Goal: Transaction & Acquisition: Purchase product/service

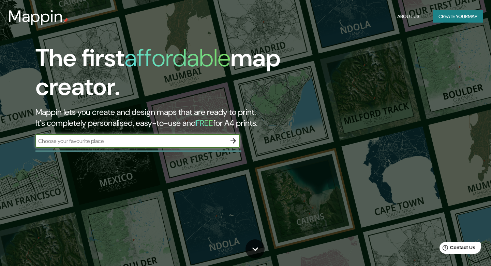
click at [114, 142] on input "text" at bounding box center [130, 141] width 191 height 8
type input "z"
click at [129, 141] on input "text" at bounding box center [130, 141] width 191 height 8
type input "zacazonapan"
click at [232, 139] on icon "button" at bounding box center [233, 141] width 8 height 8
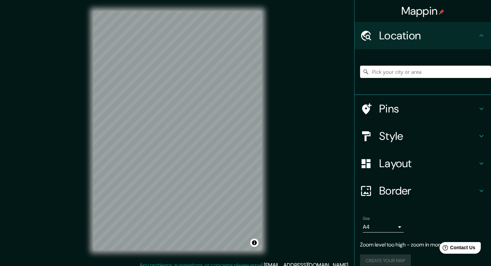
click at [178, 127] on div "© Mapbox © OpenStreetMap Improve this map" at bounding box center [177, 130] width 191 height 261
click at [418, 71] on input "Pick your city or area" at bounding box center [425, 72] width 131 height 12
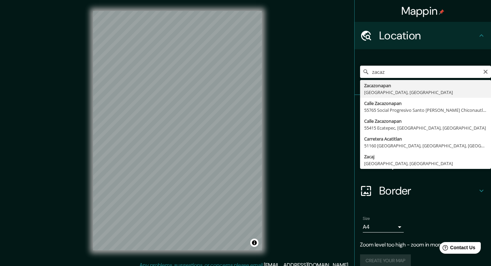
type input "Zacazonapan, [GEOGRAPHIC_DATA], [GEOGRAPHIC_DATA]"
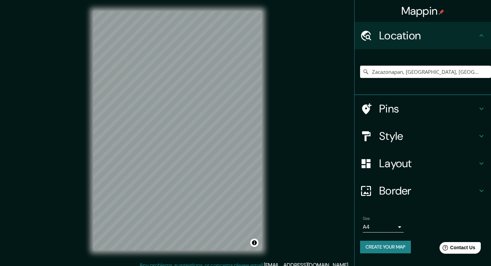
click at [436, 115] on h4 "Pins" at bounding box center [429, 109] width 98 height 14
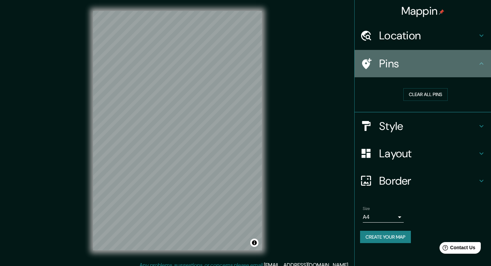
click at [474, 68] on h4 "Pins" at bounding box center [429, 64] width 98 height 14
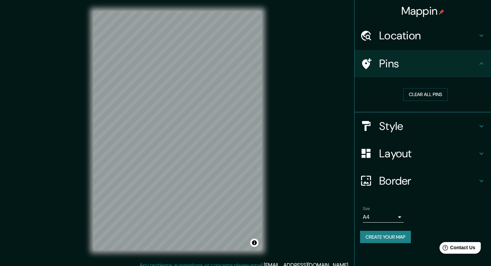
click at [475, 34] on h4 "Location" at bounding box center [429, 36] width 98 height 14
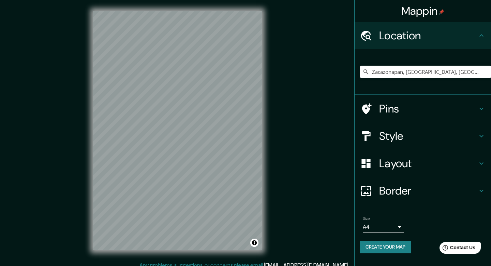
click at [415, 183] on div "Border" at bounding box center [423, 190] width 137 height 27
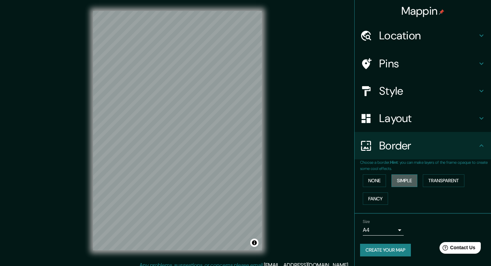
click at [411, 178] on button "Simple" at bounding box center [405, 180] width 26 height 13
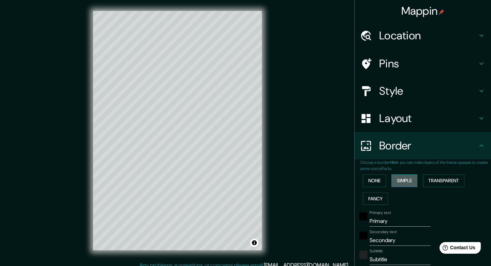
click at [408, 184] on button "Simple" at bounding box center [405, 180] width 26 height 13
type input "40"
click at [373, 183] on button "None" at bounding box center [374, 180] width 23 height 13
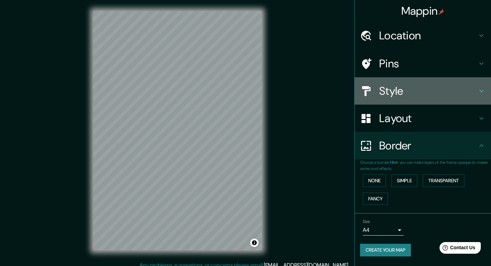
click at [410, 85] on h4 "Style" at bounding box center [429, 91] width 98 height 14
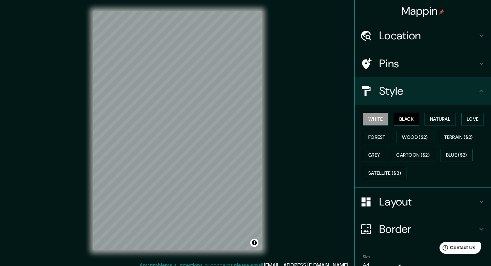
click at [406, 117] on button "Black" at bounding box center [407, 119] width 26 height 13
click at [379, 116] on button "White" at bounding box center [376, 119] width 26 height 13
click at [389, 133] on button "Forest" at bounding box center [377, 137] width 28 height 13
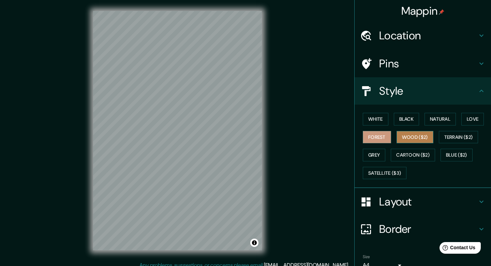
click at [418, 134] on button "Wood ($2)" at bounding box center [415, 137] width 37 height 13
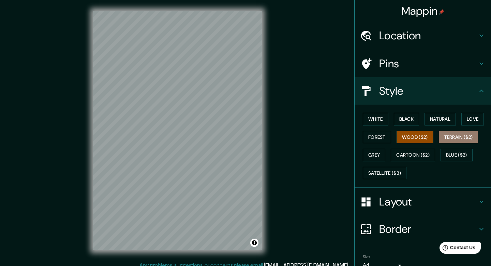
click at [454, 137] on button "Terrain ($2)" at bounding box center [459, 137] width 40 height 13
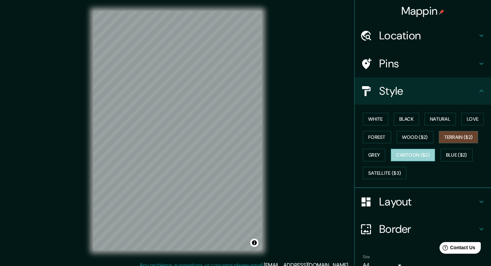
click at [428, 153] on button "Cartoon ($2)" at bounding box center [413, 154] width 44 height 13
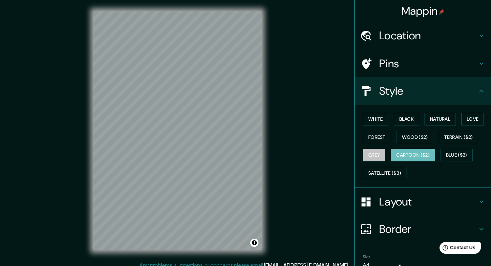
click at [376, 153] on button "Grey" at bounding box center [374, 154] width 23 height 13
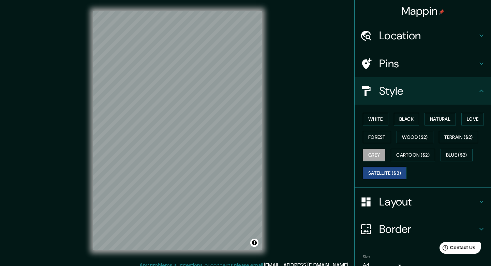
click at [399, 171] on button "Satellite ($3)" at bounding box center [385, 173] width 44 height 13
click at [453, 152] on button "Blue ($2)" at bounding box center [457, 154] width 32 height 13
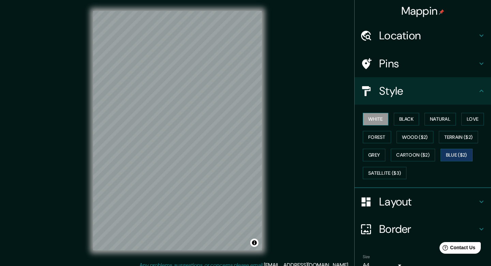
click at [382, 122] on button "White" at bounding box center [376, 119] width 26 height 13
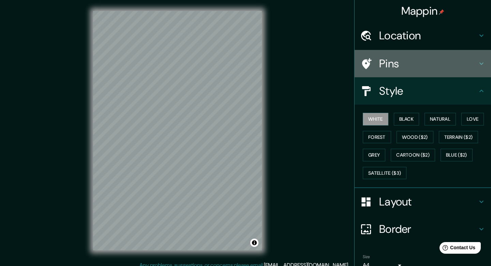
click at [413, 70] on div "Pins" at bounding box center [423, 63] width 137 height 27
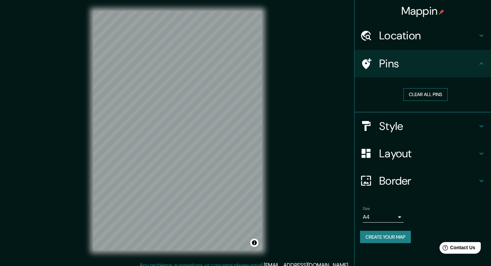
click at [422, 95] on button "Clear all pins" at bounding box center [426, 94] width 44 height 13
click at [411, 91] on button "Clear all pins" at bounding box center [426, 94] width 44 height 13
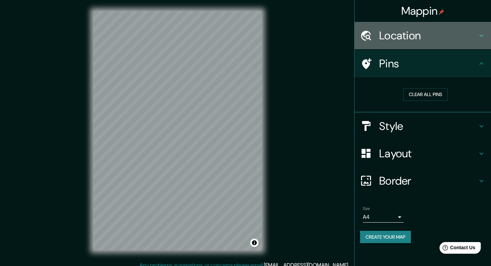
click at [424, 45] on div "Location" at bounding box center [423, 35] width 137 height 27
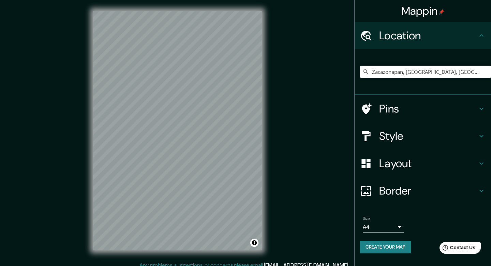
click at [424, 45] on div "Location" at bounding box center [423, 35] width 137 height 27
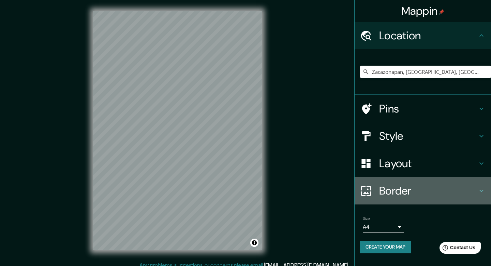
click at [414, 189] on h4 "Border" at bounding box center [429, 191] width 98 height 14
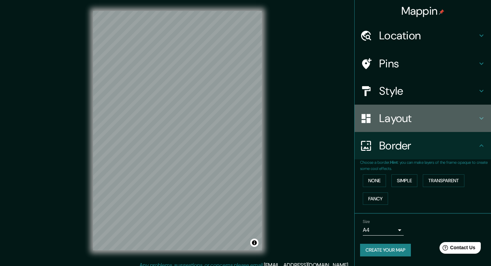
click at [415, 127] on div "Layout" at bounding box center [423, 117] width 137 height 27
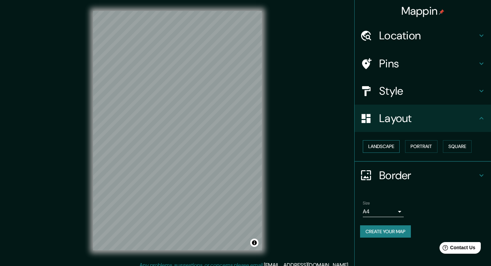
click at [390, 146] on button "Landscape" at bounding box center [381, 146] width 37 height 13
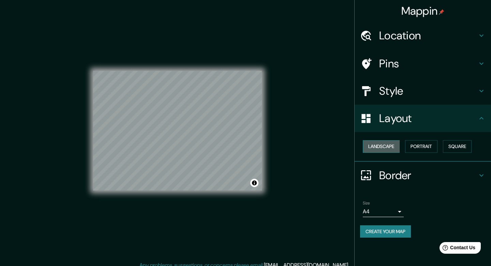
click at [393, 146] on button "Landscape" at bounding box center [381, 146] width 37 height 13
click at [426, 145] on button "Portrait" at bounding box center [421, 146] width 32 height 13
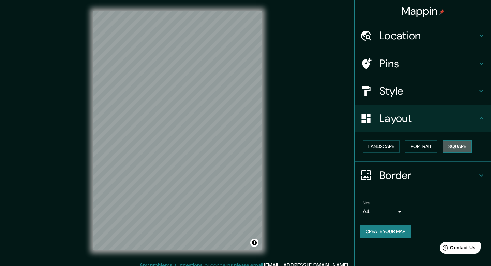
click at [458, 147] on button "Square" at bounding box center [457, 146] width 29 height 13
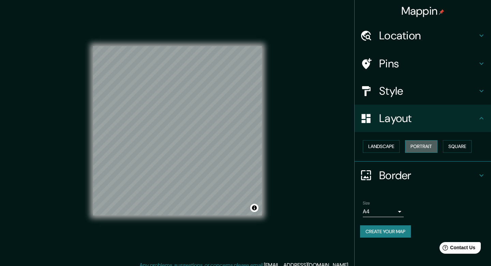
click at [425, 146] on button "Portrait" at bounding box center [421, 146] width 32 height 13
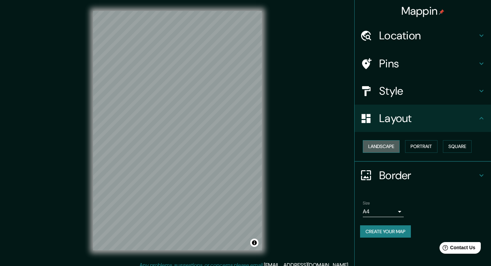
click at [383, 144] on button "Landscape" at bounding box center [381, 146] width 37 height 13
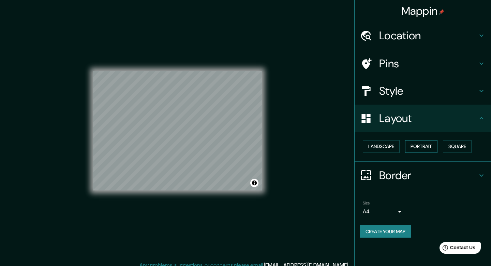
click at [421, 148] on button "Portrait" at bounding box center [421, 146] width 32 height 13
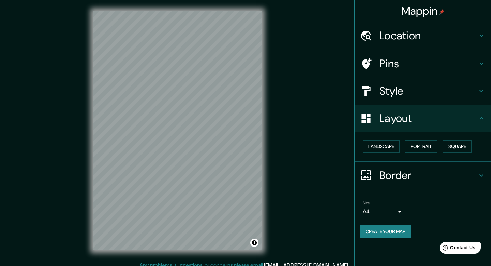
scroll to position [6, 0]
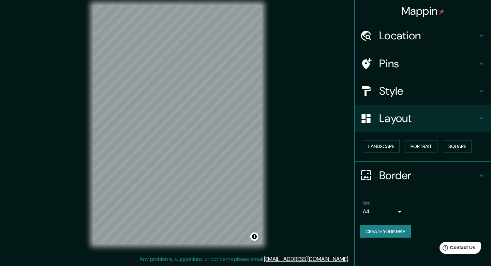
click at [402, 212] on body "Mappin Location [GEOGRAPHIC_DATA], [GEOGRAPHIC_DATA], [GEOGRAPHIC_DATA] Pins St…" at bounding box center [245, 127] width 491 height 266
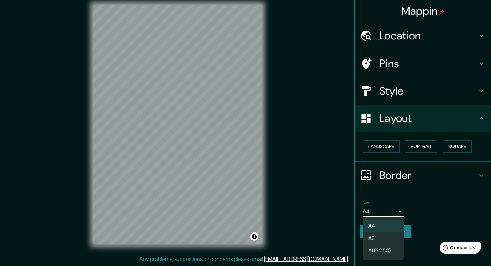
click at [382, 239] on li "A3" at bounding box center [383, 238] width 41 height 12
click at [389, 205] on body "Mappin Location [GEOGRAPHIC_DATA], [GEOGRAPHIC_DATA], [GEOGRAPHIC_DATA] Pins St…" at bounding box center [245, 127] width 491 height 266
click at [386, 252] on li "A1 ($2.50)" at bounding box center [383, 250] width 41 height 12
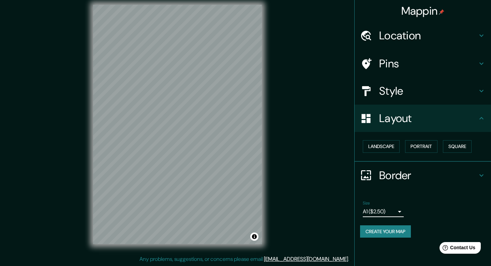
click at [393, 212] on body "Mappin Location [GEOGRAPHIC_DATA], [GEOGRAPHIC_DATA], [GEOGRAPHIC_DATA] Pins St…" at bounding box center [245, 127] width 491 height 266
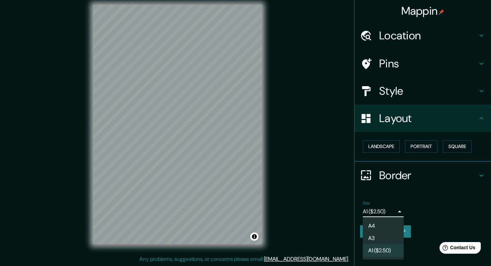
click at [387, 238] on li "A3" at bounding box center [383, 238] width 41 height 12
click at [389, 210] on body "Mappin Location [GEOGRAPHIC_DATA], [GEOGRAPHIC_DATA], [GEOGRAPHIC_DATA] Pins St…" at bounding box center [245, 127] width 491 height 266
click at [387, 226] on li "A4" at bounding box center [383, 225] width 41 height 12
type input "single"
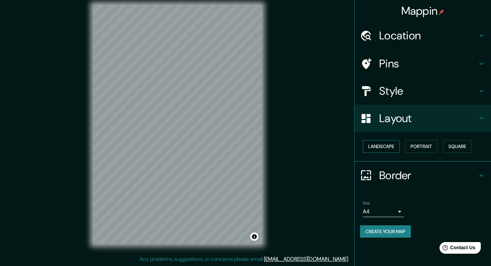
click at [381, 146] on button "Landscape" at bounding box center [381, 146] width 37 height 13
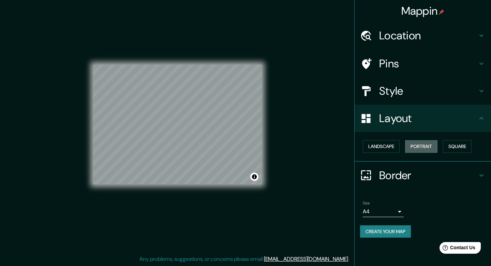
click at [417, 148] on button "Portrait" at bounding box center [421, 146] width 32 height 13
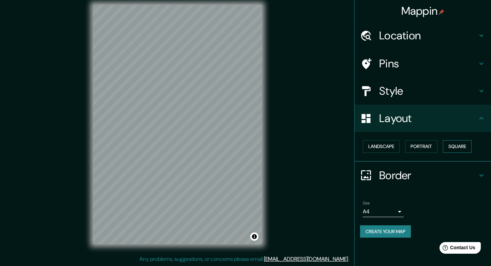
click at [455, 151] on button "Square" at bounding box center [457, 146] width 29 height 13
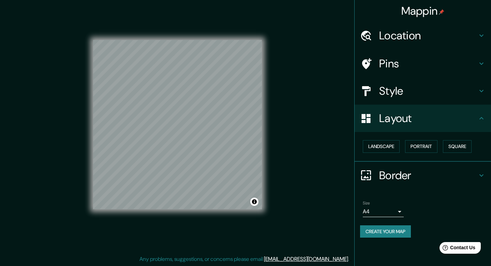
click at [459, 83] on div "Style" at bounding box center [423, 90] width 137 height 27
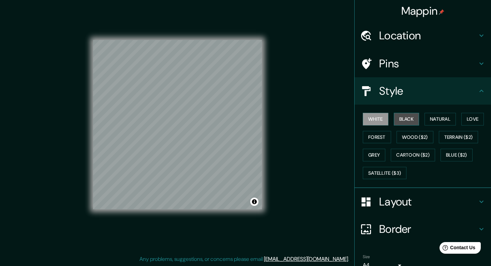
click at [406, 119] on button "Black" at bounding box center [407, 119] width 26 height 13
click at [435, 116] on button "Natural" at bounding box center [440, 119] width 31 height 13
click at [380, 118] on button "White" at bounding box center [376, 119] width 26 height 13
click at [433, 119] on button "Natural" at bounding box center [440, 119] width 31 height 13
click at [381, 117] on button "White" at bounding box center [376, 119] width 26 height 13
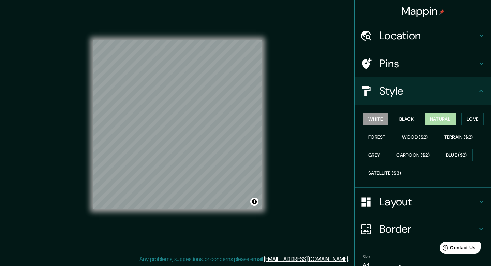
click at [444, 118] on button "Natural" at bounding box center [440, 119] width 31 height 13
click at [476, 117] on button "Love" at bounding box center [473, 119] width 23 height 13
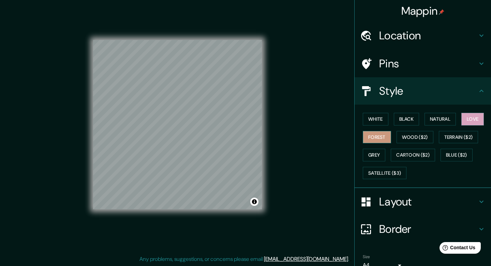
click at [387, 136] on button "Forest" at bounding box center [377, 137] width 28 height 13
click at [376, 156] on button "Grey" at bounding box center [374, 154] width 23 height 13
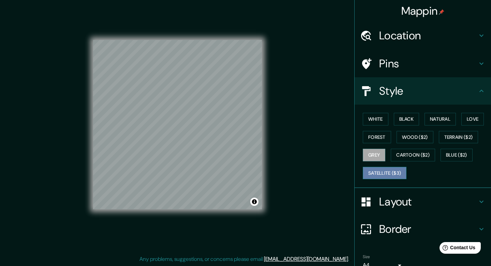
click at [389, 171] on button "Satellite ($3)" at bounding box center [385, 173] width 44 height 13
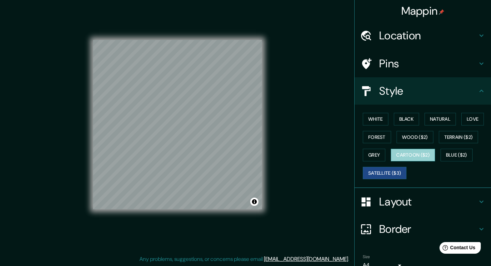
click at [401, 155] on button "Cartoon ($2)" at bounding box center [413, 154] width 44 height 13
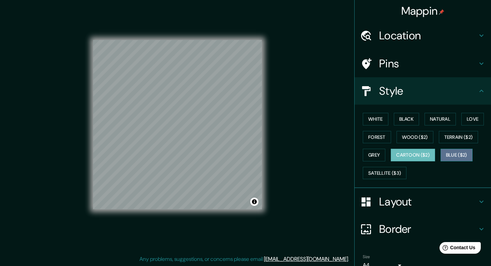
click at [448, 154] on button "Blue ($2)" at bounding box center [457, 154] width 32 height 13
click at [430, 152] on button "Cartoon ($2)" at bounding box center [413, 154] width 44 height 13
click at [404, 123] on button "Black" at bounding box center [407, 119] width 26 height 13
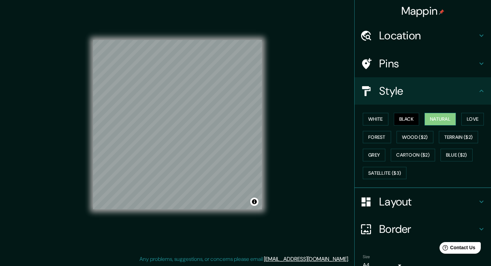
click at [446, 120] on button "Natural" at bounding box center [440, 119] width 31 height 13
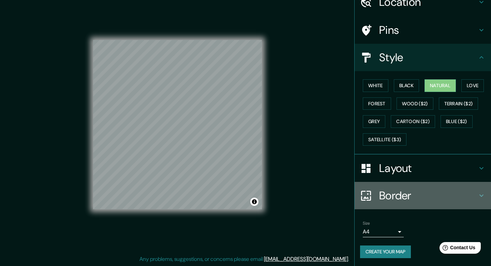
click at [395, 203] on div "Border" at bounding box center [423, 195] width 137 height 27
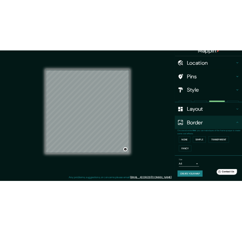
scroll to position [0, 0]
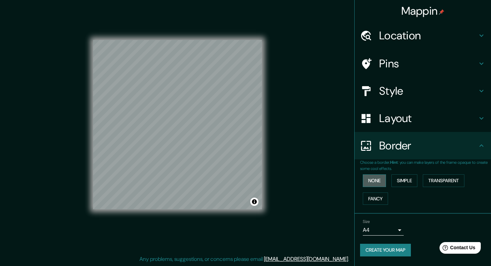
click at [377, 179] on button "None" at bounding box center [374, 180] width 23 height 13
click at [410, 180] on button "Simple" at bounding box center [405, 180] width 26 height 13
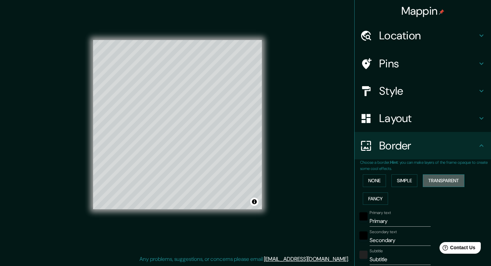
click at [428, 181] on button "Transparent" at bounding box center [444, 180] width 42 height 13
click at [381, 196] on button "Fancy" at bounding box center [375, 198] width 25 height 13
click at [374, 177] on button "None" at bounding box center [374, 180] width 23 height 13
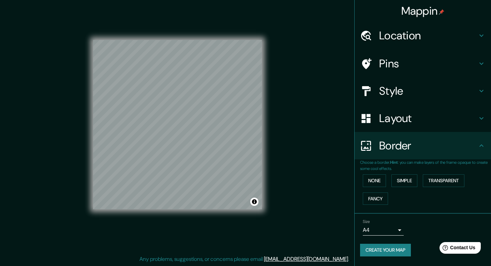
click at [404, 121] on h4 "Layout" at bounding box center [429, 118] width 98 height 14
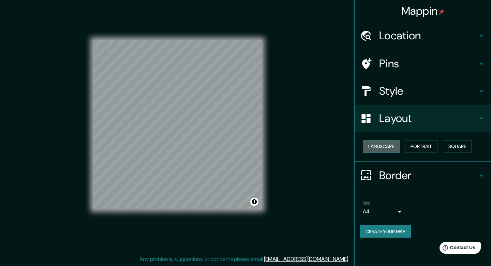
click at [388, 148] on button "Landscape" at bounding box center [381, 146] width 37 height 13
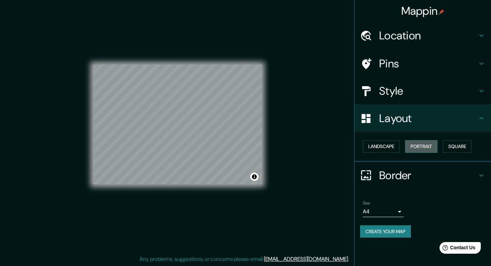
click at [420, 144] on button "Portrait" at bounding box center [421, 146] width 32 height 13
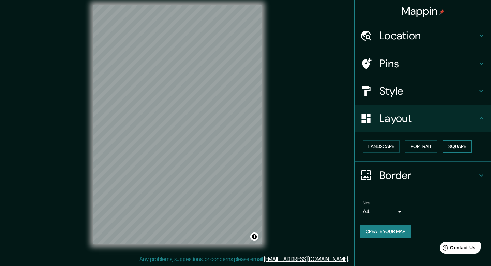
click at [455, 145] on button "Square" at bounding box center [457, 146] width 29 height 13
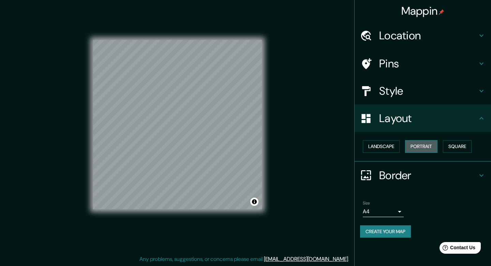
click at [424, 142] on button "Portrait" at bounding box center [421, 146] width 32 height 13
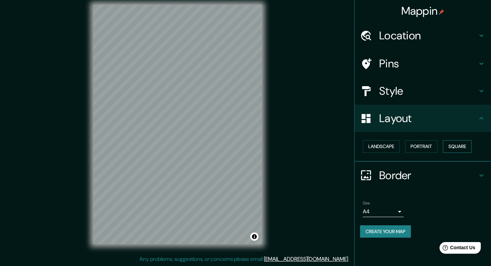
click at [449, 142] on button "Square" at bounding box center [457, 146] width 29 height 13
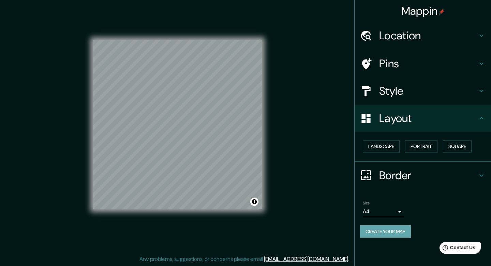
click at [397, 233] on button "Create your map" at bounding box center [385, 231] width 51 height 13
click at [400, 234] on button "Create your map" at bounding box center [385, 231] width 51 height 13
click at [434, 34] on h4 "Location" at bounding box center [429, 36] width 98 height 14
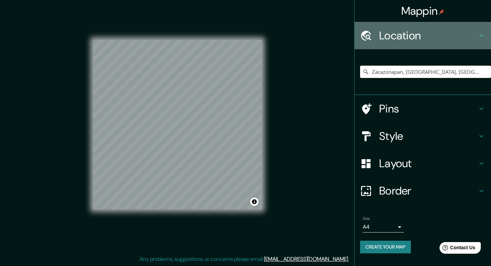
click at [434, 34] on h4 "Location" at bounding box center [429, 36] width 98 height 14
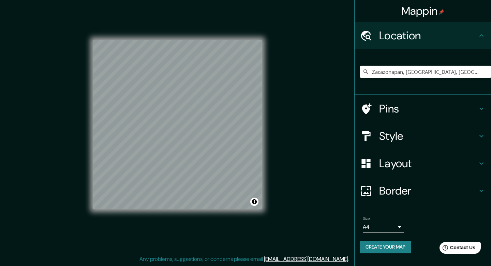
click at [377, 244] on button "Create your map" at bounding box center [385, 246] width 51 height 13
click at [377, 244] on div "Create your map" at bounding box center [423, 246] width 126 height 13
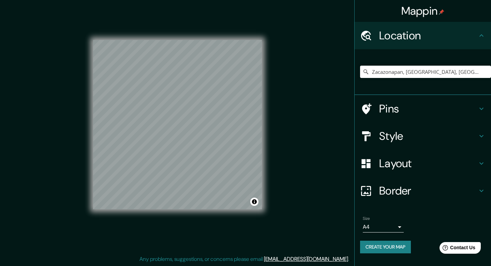
click at [377, 244] on button "Create your map" at bounding box center [385, 246] width 51 height 13
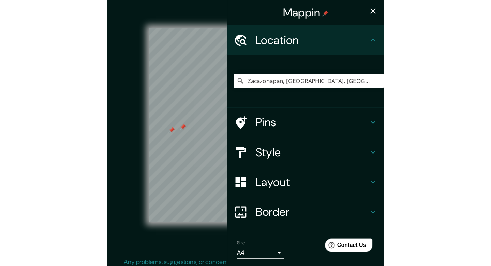
scroll to position [2, 0]
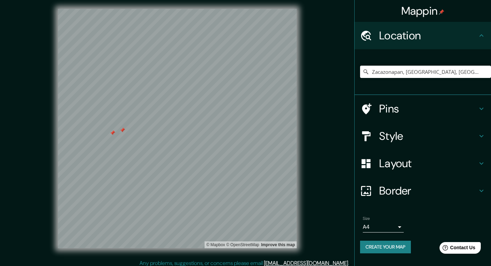
click at [404, 106] on h4 "Pins" at bounding box center [429, 109] width 98 height 14
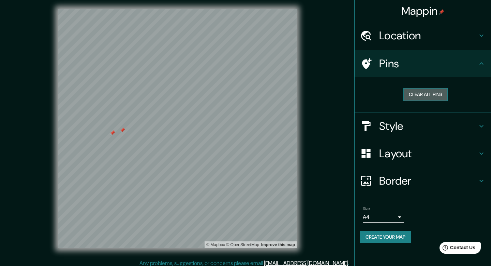
click at [417, 95] on button "Clear all pins" at bounding box center [426, 94] width 44 height 13
click at [465, 196] on ul "Location [GEOGRAPHIC_DATA], [GEOGRAPHIC_DATA], [GEOGRAPHIC_DATA] Pins Clear all…" at bounding box center [423, 136] width 137 height 229
click at [441, 61] on h4 "Pins" at bounding box center [429, 64] width 98 height 14
click at [447, 106] on div "Clear all pins" at bounding box center [425, 95] width 131 height 24
click at [396, 140] on div "Layout" at bounding box center [423, 153] width 137 height 27
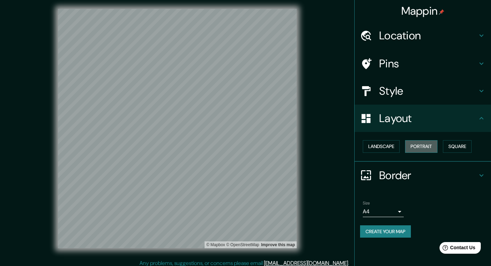
click at [417, 148] on button "Portrait" at bounding box center [421, 146] width 32 height 13
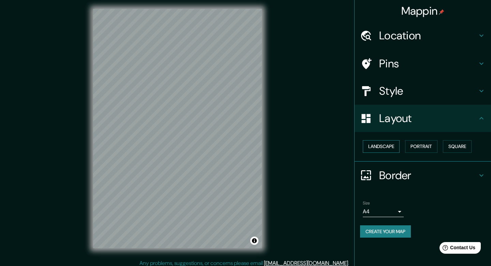
click at [387, 146] on button "Landscape" at bounding box center [381, 146] width 37 height 13
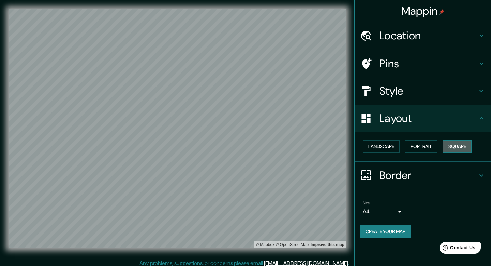
click at [456, 147] on button "Square" at bounding box center [457, 146] width 29 height 13
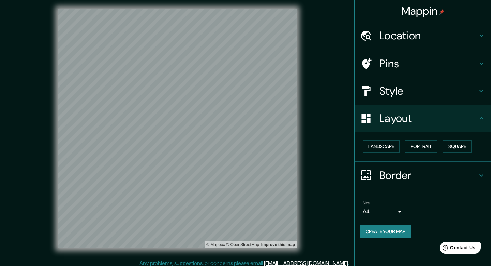
click at [400, 180] on h4 "Border" at bounding box center [429, 175] width 98 height 14
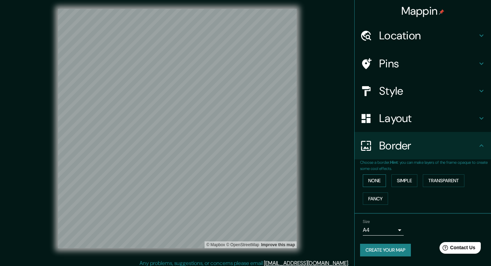
click at [379, 180] on button "None" at bounding box center [374, 180] width 23 height 13
click at [399, 99] on div "Style" at bounding box center [423, 90] width 137 height 27
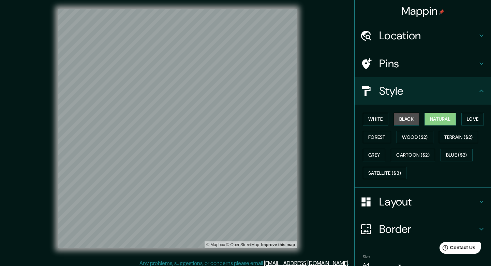
click at [402, 114] on button "Black" at bounding box center [407, 119] width 26 height 13
click at [376, 118] on button "White" at bounding box center [376, 119] width 26 height 13
click at [438, 123] on button "Natural" at bounding box center [440, 119] width 31 height 13
click at [382, 117] on button "White" at bounding box center [376, 119] width 26 height 13
click at [435, 121] on button "Natural" at bounding box center [440, 119] width 31 height 13
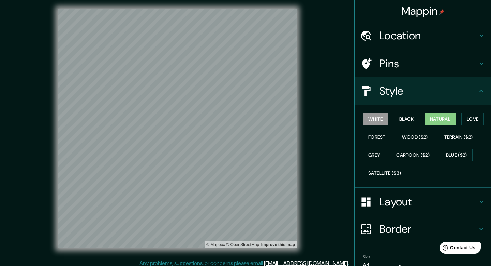
click at [376, 118] on button "White" at bounding box center [376, 119] width 26 height 13
click at [449, 141] on button "Terrain ($2)" at bounding box center [459, 137] width 40 height 13
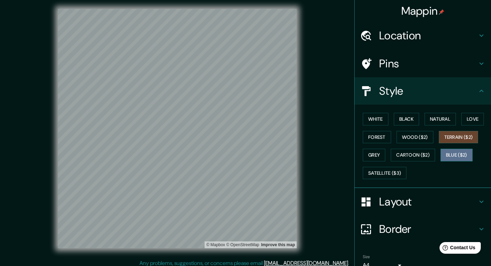
click at [452, 153] on button "Blue ($2)" at bounding box center [457, 154] width 32 height 13
click at [454, 140] on button "Terrain ($2)" at bounding box center [459, 137] width 40 height 13
click at [450, 152] on button "Blue ($2)" at bounding box center [457, 154] width 32 height 13
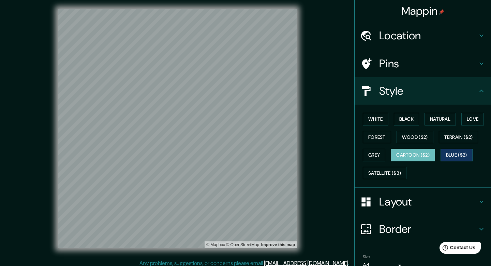
click at [433, 152] on button "Cartoon ($2)" at bounding box center [413, 154] width 44 height 13
click at [374, 153] on button "Grey" at bounding box center [374, 154] width 23 height 13
click at [403, 154] on button "Cartoon ($2)" at bounding box center [413, 154] width 44 height 13
click at [380, 154] on button "Grey" at bounding box center [374, 154] width 23 height 13
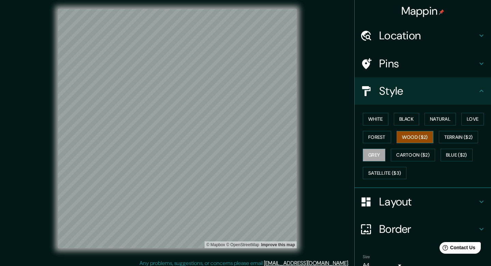
click at [408, 139] on button "Wood ($2)" at bounding box center [415, 137] width 37 height 13
click at [385, 138] on button "Forest" at bounding box center [377, 137] width 28 height 13
click at [409, 138] on button "Wood ($2)" at bounding box center [415, 137] width 37 height 13
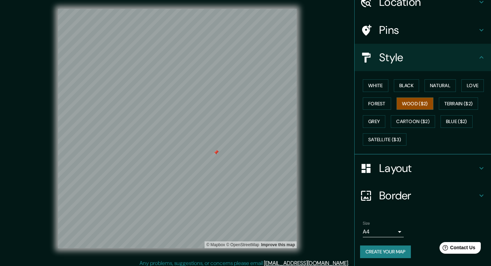
click at [390, 255] on button "Create your map" at bounding box center [385, 251] width 51 height 13
click at [398, 29] on h4 "Pins" at bounding box center [429, 30] width 98 height 14
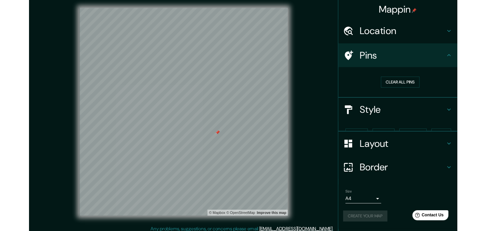
scroll to position [0, 0]
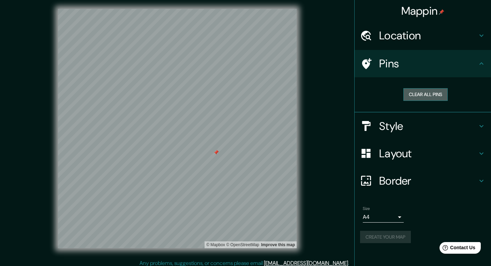
click at [414, 94] on button "Clear all pins" at bounding box center [426, 94] width 44 height 13
click at [432, 97] on button "Clear all pins" at bounding box center [426, 94] width 44 height 13
click at [438, 95] on button "Clear all pins" at bounding box center [426, 94] width 44 height 13
